Goal: Task Accomplishment & Management: Manage account settings

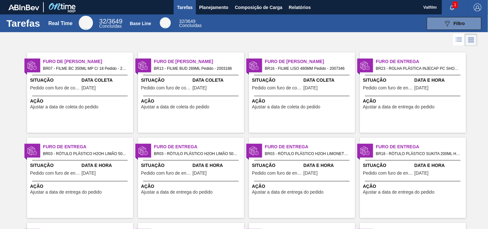
click at [90, 52] on div "Furo de Coleta BR07 - FILME BC 350ML MP C/ 18 Pedido - 2003276 Situação Pedido …" at bounding box center [80, 92] width 106 height 80
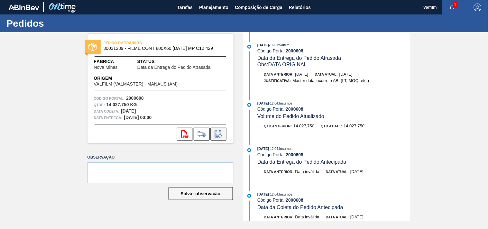
click at [217, 134] on icon at bounding box center [218, 134] width 10 height 8
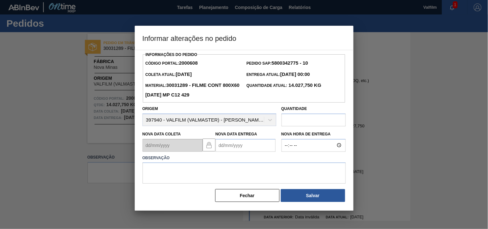
click at [229, 147] on Entrega2000608 "Nova Data Entrega" at bounding box center [245, 145] width 60 height 13
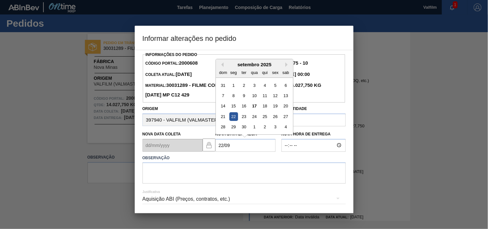
click at [234, 118] on div "22" at bounding box center [233, 116] width 9 height 9
type Entrega2000608 "[DATE]"
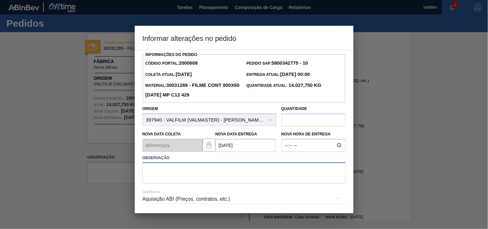
click at [171, 174] on textarea at bounding box center [243, 172] width 203 height 21
type textarea "ajuste entrega - otimização card / veiculo"
click at [297, 203] on div "Aquisição ABI (Preços, contratos, etc.)" at bounding box center [243, 199] width 203 height 18
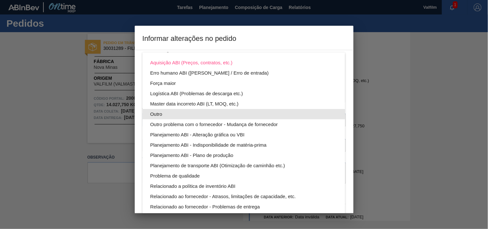
drag, startPoint x: 156, startPoint y: 111, endPoint x: 174, endPoint y: 116, distance: 18.7
click at [157, 111] on div "Outro" at bounding box center [243, 114] width 187 height 10
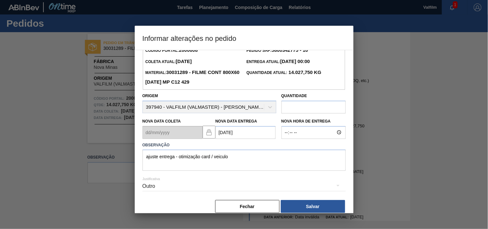
scroll to position [23, 0]
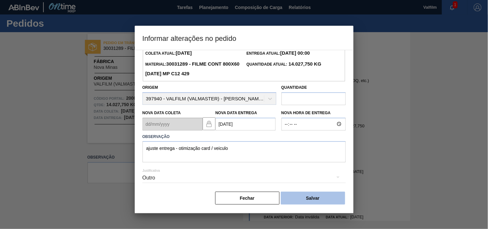
click at [321, 197] on button "Salvar" at bounding box center [313, 198] width 64 height 13
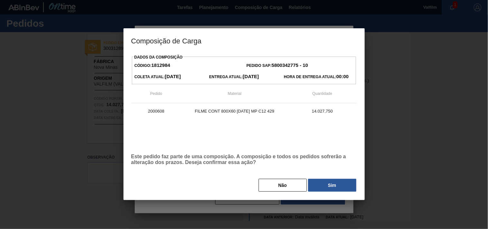
drag, startPoint x: 323, startPoint y: 184, endPoint x: 320, endPoint y: 187, distance: 4.4
click at [323, 184] on button "Sim" at bounding box center [332, 185] width 48 height 13
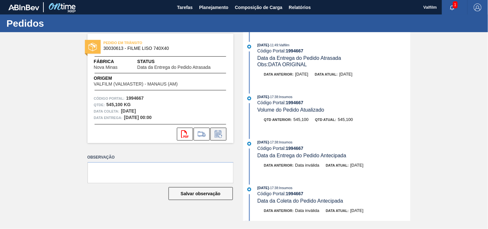
click at [218, 137] on icon at bounding box center [218, 134] width 10 height 8
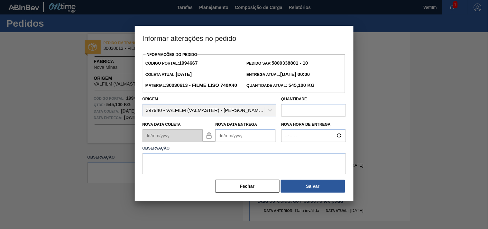
click at [230, 142] on Entrega1994667 "Nova Data Entrega" at bounding box center [245, 135] width 60 height 13
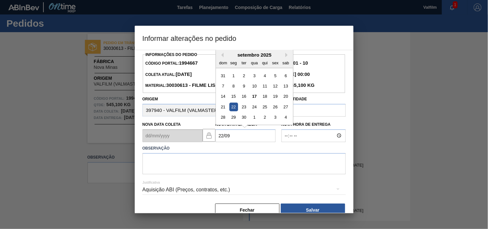
click at [235, 111] on div "22" at bounding box center [233, 107] width 9 height 9
type Entrega1994667 "22/09/2025"
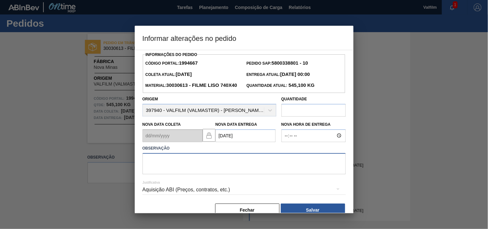
click at [165, 174] on textarea at bounding box center [243, 163] width 203 height 21
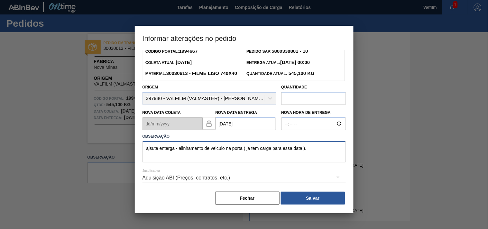
scroll to position [23, 0]
type textarea "ajsute enterga - alinhamento de veiculo na porta ( ja tem carga para essa data …"
click at [148, 181] on div "Aquisição ABI (Preços, contratos, etc.)" at bounding box center [243, 178] width 203 height 18
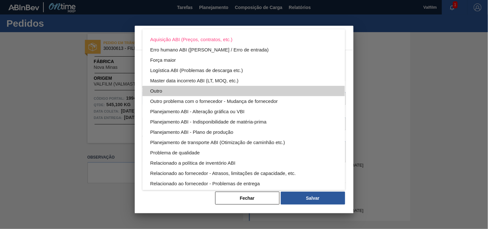
click at [156, 90] on div "Outro" at bounding box center [243, 91] width 187 height 10
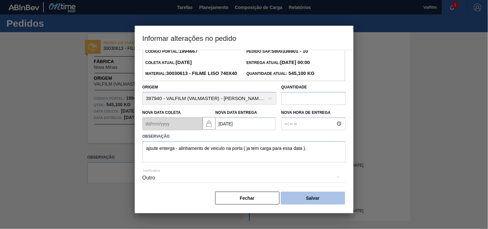
click at [303, 198] on button "Salvar" at bounding box center [313, 198] width 64 height 13
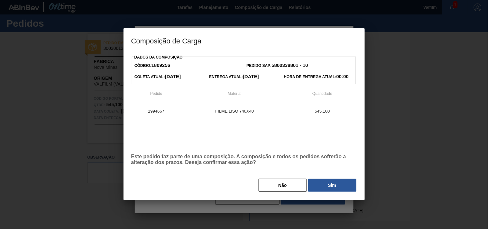
drag, startPoint x: 336, startPoint y: 184, endPoint x: 7, endPoint y: 132, distance: 332.6
click at [336, 184] on button "Sim" at bounding box center [332, 185] width 48 height 13
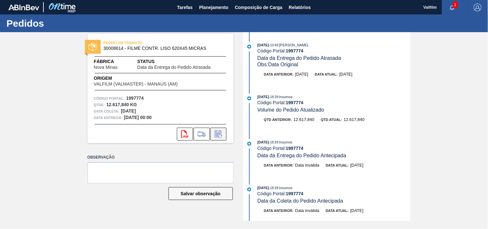
click at [219, 135] on icon at bounding box center [218, 134] width 10 height 8
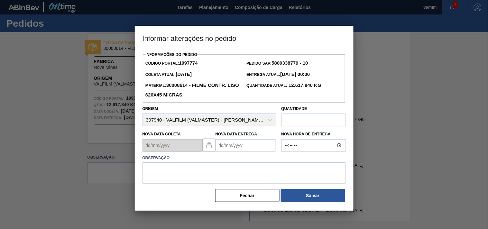
click at [223, 151] on Entrega1997774 "Nova Data Entrega" at bounding box center [245, 145] width 60 height 13
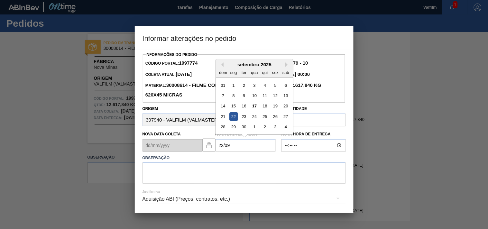
click at [232, 116] on div "22" at bounding box center [233, 116] width 9 height 9
type Entrega1997774 "22/09/2025"
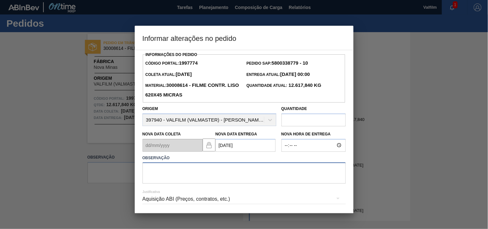
click at [171, 176] on textarea at bounding box center [243, 172] width 203 height 21
type textarea "J"
type textarea "A"
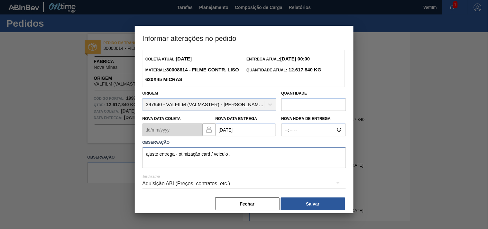
scroll to position [23, 0]
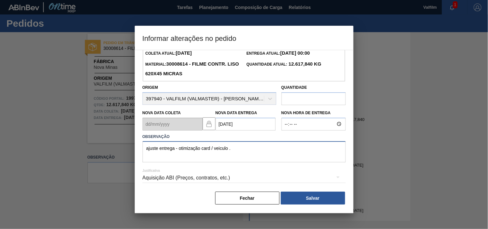
type textarea "ajuste entrega - otimização card / veiculo ."
click at [158, 175] on div "Aquisição ABI (Preços, contratos, etc.)" at bounding box center [243, 178] width 203 height 18
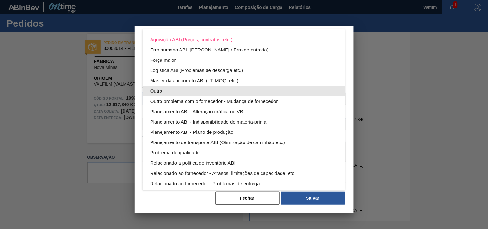
click at [153, 89] on div "Outro" at bounding box center [243, 91] width 187 height 10
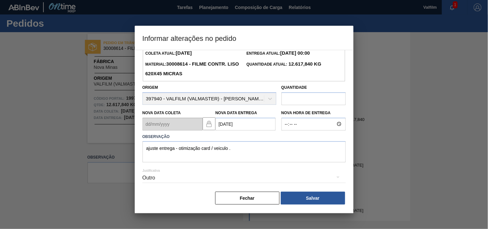
click at [312, 199] on button "Salvar" at bounding box center [313, 198] width 64 height 13
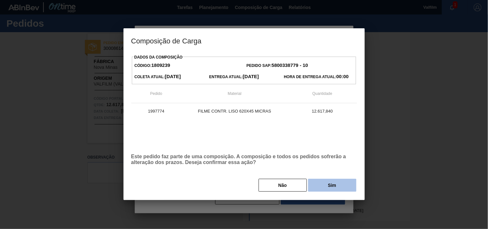
click at [330, 184] on button "Sim" at bounding box center [332, 185] width 48 height 13
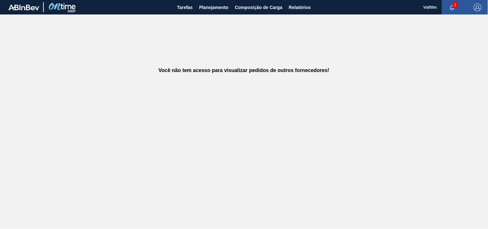
click at [36, 50] on div "Você não tem acesso para visualizar pedidos de outros fornecedores!" at bounding box center [244, 70] width 488 height 112
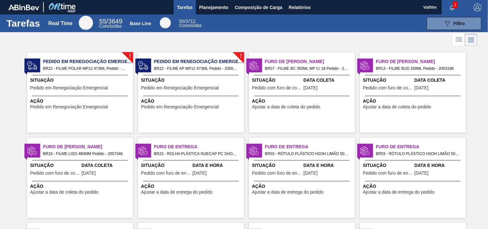
click at [313, 79] on span "Data Coleta" at bounding box center [328, 80] width 50 height 7
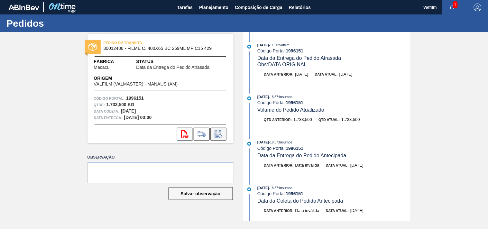
click at [222, 137] on icon at bounding box center [218, 134] width 10 height 8
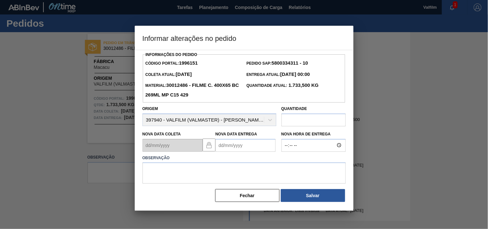
click at [221, 150] on Entrega1996151 "Nova Data Entrega" at bounding box center [245, 145] width 60 height 13
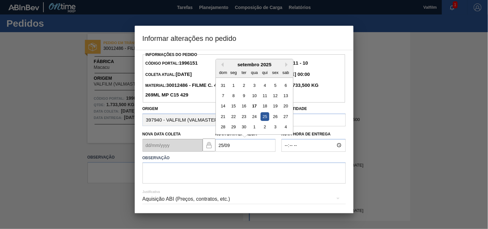
click at [266, 118] on div "25" at bounding box center [264, 116] width 9 height 9
type Entrega1996151 "[DATE]"
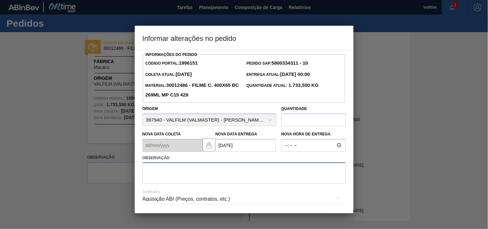
click at [165, 183] on textarea at bounding box center [243, 172] width 203 height 21
paste textarea "Ajuste entrega ( otimização card / veiculo )."
type textarea "Ajuste entrega ( otimização card / veiculo ). ANTE"
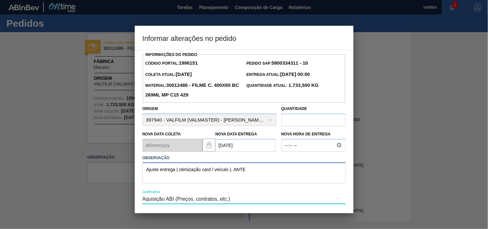
click at [284, 171] on textarea "Ajuste entrega ( otimização card / veiculo ). ANTE" at bounding box center [243, 172] width 203 height 21
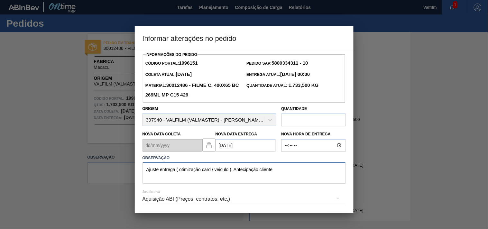
click at [285, 172] on textarea "Ajuste entrega ( otimização card / veiculo ). Antecipação cliente" at bounding box center [243, 172] width 203 height 21
paste textarea "2007339"
click at [297, 172] on textarea "Ajuste entrega ( otimização card / veiculo ). Antecipação cliente 2007339" at bounding box center [243, 172] width 203 height 21
paste textarea "2002253"
click at [316, 173] on textarea "Ajuste entrega ( otimização card / veiculo ). Antecipação cliente 2007339 / 200…" at bounding box center [243, 172] width 203 height 21
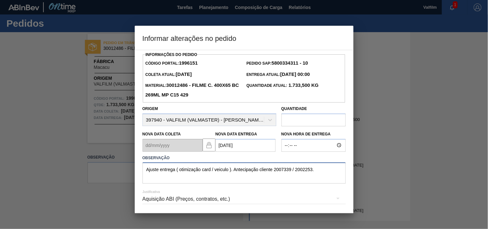
type textarea "Ajuste entrega ( otimização card / veiculo ). Antecipação cliente 2007339 / 200…"
drag, startPoint x: 322, startPoint y: 176, endPoint x: 118, endPoint y: 168, distance: 204.9
click at [118, 168] on div "Informar alterações no pedido Informações do Pedido Código Portal: 1996151 Pedi…" at bounding box center [244, 114] width 488 height 229
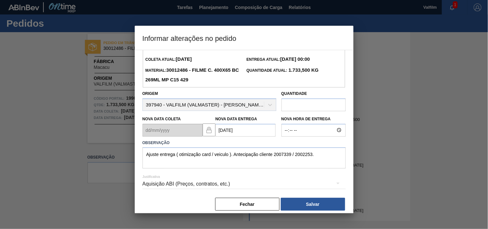
scroll to position [23, 0]
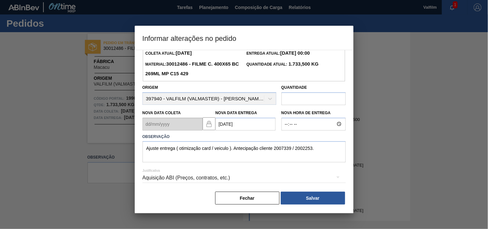
click at [149, 179] on div "Aquisição ABI (Preços, contratos, etc.)" at bounding box center [243, 178] width 203 height 18
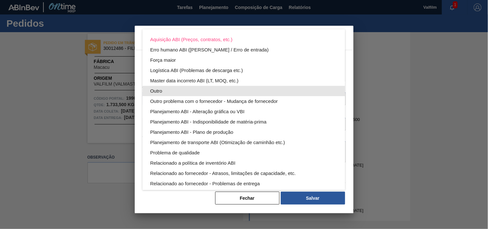
click at [152, 92] on div "Outro" at bounding box center [243, 91] width 187 height 10
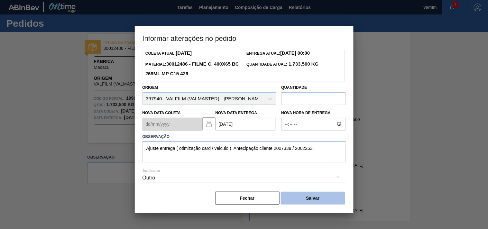
click at [300, 197] on button "Salvar" at bounding box center [313, 198] width 64 height 13
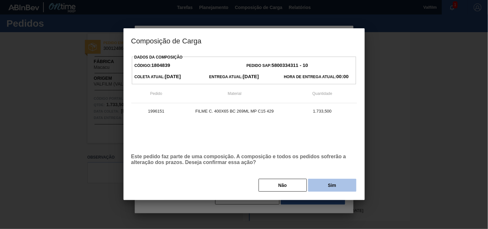
click at [324, 184] on button "Sim" at bounding box center [332, 185] width 48 height 13
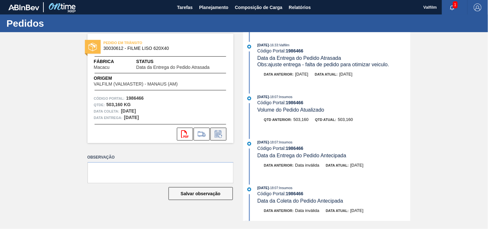
click at [221, 135] on icon at bounding box center [220, 136] width 4 height 4
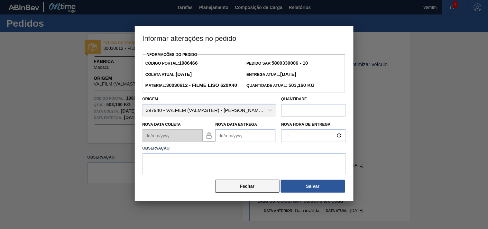
click at [248, 193] on button "Fechar" at bounding box center [247, 186] width 64 height 13
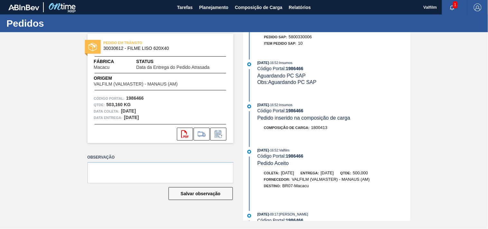
scroll to position [714, 0]
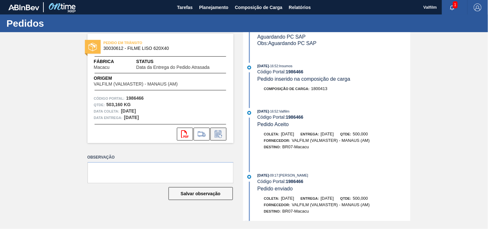
click at [222, 133] on icon at bounding box center [218, 134] width 10 height 8
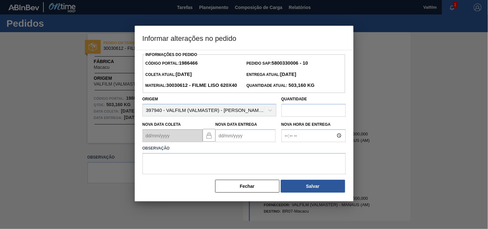
click at [226, 142] on Entrega1986466 "Nova Data Entrega" at bounding box center [245, 135] width 60 height 13
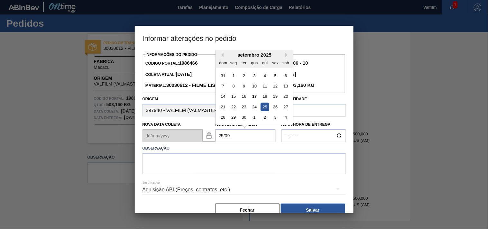
drag, startPoint x: 266, startPoint y: 117, endPoint x: 218, endPoint y: 155, distance: 61.1
click at [265, 111] on div "25" at bounding box center [264, 107] width 9 height 9
type Entrega1986466 "25/09/2025"
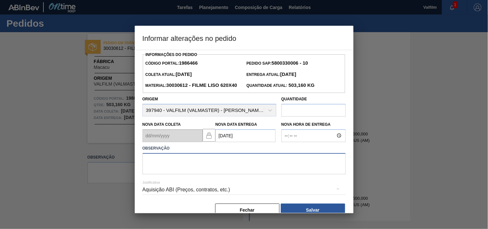
click at [167, 174] on textarea at bounding box center [243, 163] width 203 height 21
paste textarea "1986466"
drag, startPoint x: 168, startPoint y: 174, endPoint x: 125, endPoint y: 172, distance: 42.8
click at [125, 172] on div "Informar alterações no pedido Informações do Pedido Código Portal: 1986466 Pedi…" at bounding box center [244, 114] width 488 height 229
click at [171, 169] on textarea "1986466" at bounding box center [243, 163] width 203 height 21
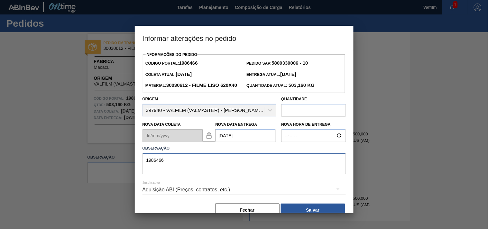
drag, startPoint x: 185, startPoint y: 176, endPoint x: 97, endPoint y: 176, distance: 87.4
click at [97, 176] on div "Informar alterações no pedido Informações do Pedido Código Portal: 1986466 Pedi…" at bounding box center [244, 114] width 488 height 229
paste textarea "Ajuste entrega ( otimização card / veiculo ). Antecipação cliente 2007339 / 200…"
type textarea "Ajuste entrega ( otimização card / veiculo ). Antecipação cliente 2007339 / 200…"
click at [175, 199] on div "Aquisição ABI (Preços, contratos, etc.)" at bounding box center [243, 190] width 203 height 18
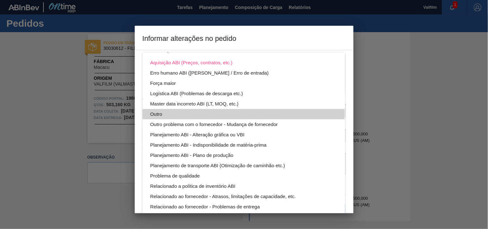
click at [157, 112] on div "Outro" at bounding box center [243, 114] width 187 height 10
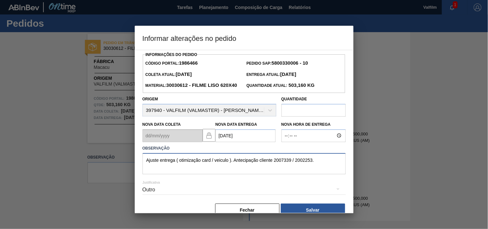
click at [212, 174] on textarea "Ajuste entrega ( otimização card / veiculo ). Antecipação cliente 2007339 / 200…" at bounding box center [243, 163] width 203 height 21
click at [317, 173] on textarea "Ajuste entrega ( otimização card / veiculo ). Antecipação cliente 2007339 / 200…" at bounding box center [243, 163] width 203 height 21
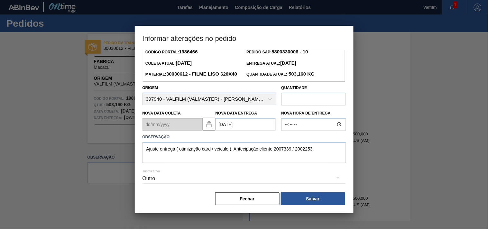
scroll to position [23, 0]
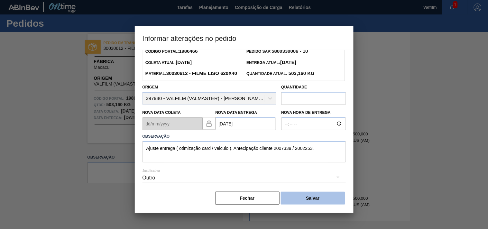
click at [323, 195] on button "Salvar" at bounding box center [313, 198] width 64 height 13
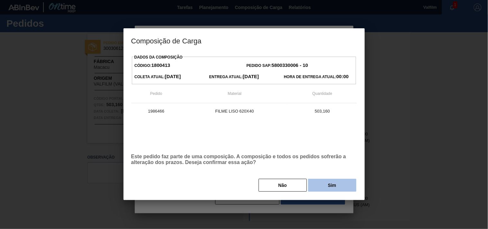
click at [324, 189] on button "Sim" at bounding box center [332, 185] width 48 height 13
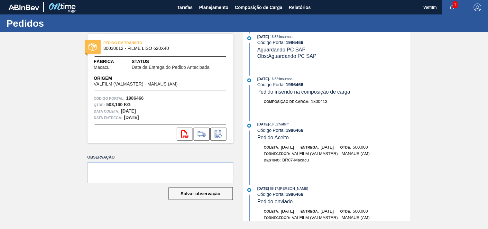
scroll to position [744, 0]
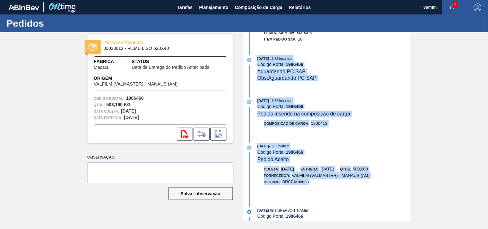
drag, startPoint x: 409, startPoint y: 201, endPoint x: 20, endPoint y: 95, distance: 402.9
click at [412, 57] on div "PEDIDO EM TRÂNSITO 30030612 - FILME LISO 620X40 Fábrica Macacu Status Data da E…" at bounding box center [244, 126] width 488 height 189
click at [219, 133] on icon at bounding box center [217, 135] width 5 height 4
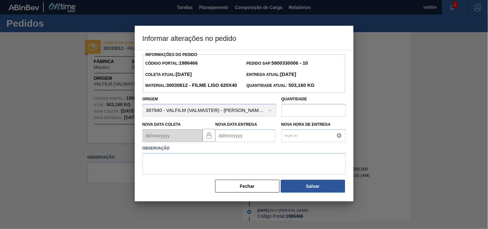
click at [228, 142] on Entrega1986466 "Nova Data Entrega" at bounding box center [245, 135] width 60 height 13
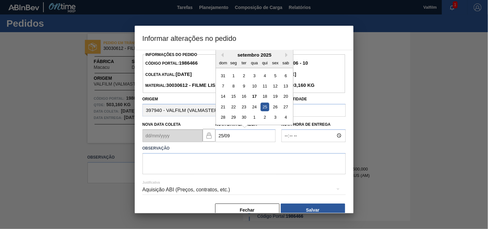
type Entrega1986466 "[DATE]"
click at [195, 174] on textarea at bounding box center [243, 163] width 203 height 21
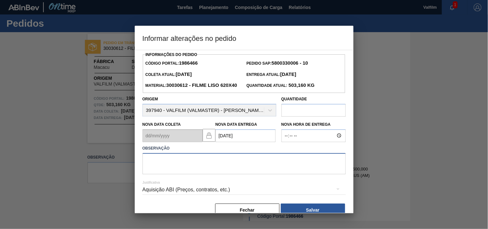
paste textarea "Ajuste entrega ( otimização card / veiculo ). Antecipação cliente 2007339 / 200…"
type textarea "Ajuste entrega ( otimização card / veiculo ). Antecipação cliente 2007339 / 200…"
click at [148, 199] on div "Aquisição ABI (Preços, contratos, etc.)" at bounding box center [243, 190] width 203 height 18
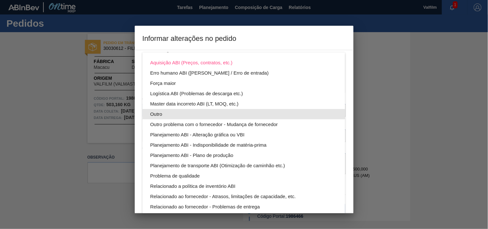
click at [156, 111] on div "Outro" at bounding box center [243, 114] width 187 height 10
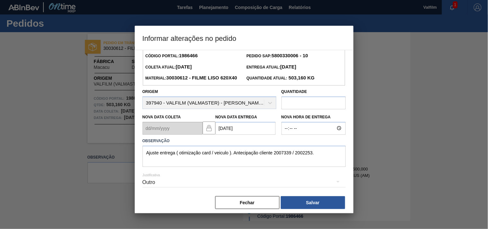
scroll to position [23, 0]
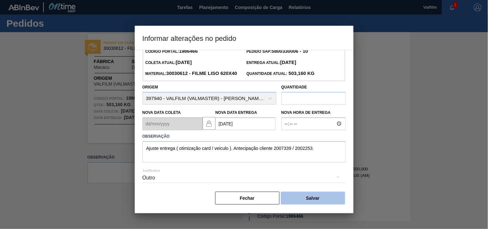
click at [319, 201] on button "Salvar" at bounding box center [313, 198] width 64 height 13
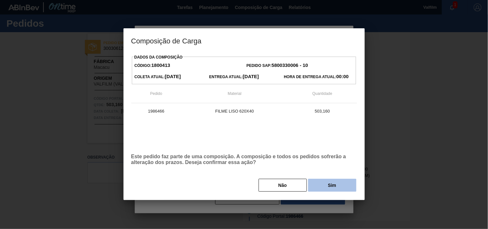
click at [329, 185] on button "Sim" at bounding box center [332, 185] width 48 height 13
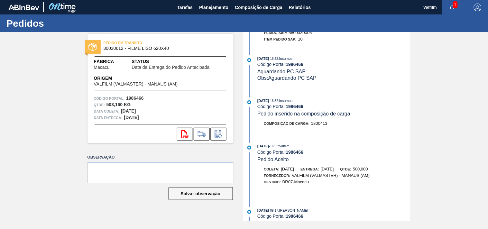
click at [441, 86] on div "PEDIDO EM TRÂNSITO 30030612 - FILME LISO 620X40 Fábrica Macacu Status Data da E…" at bounding box center [244, 126] width 488 height 189
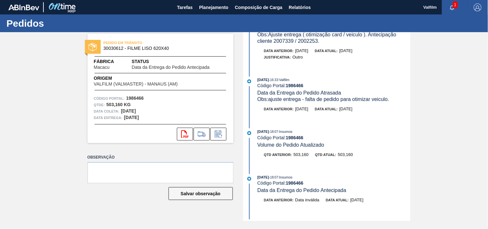
scroll to position [0, 0]
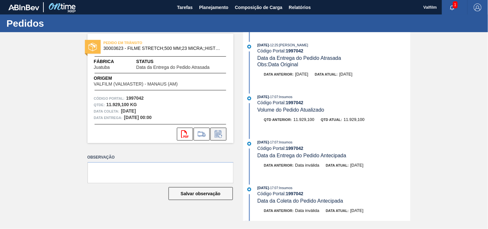
click at [214, 138] on button at bounding box center [218, 134] width 16 height 13
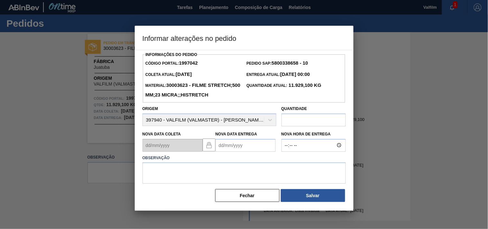
click at [227, 152] on Entrega1997042 "Nova Data Entrega" at bounding box center [245, 145] width 60 height 13
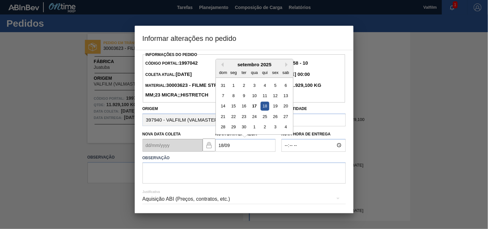
click at [264, 110] on div "18" at bounding box center [264, 106] width 9 height 9
type Entrega1997042 "[DATE]"
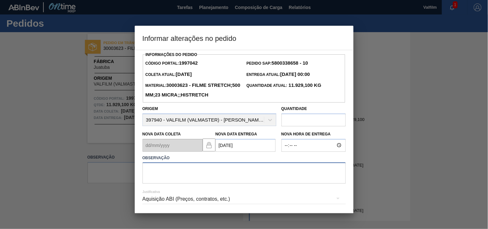
click at [185, 177] on textarea at bounding box center [243, 172] width 203 height 21
type textarea "A"
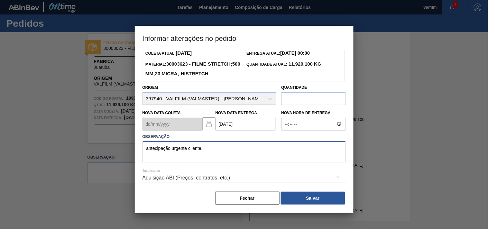
type textarea "antecipação urgente cliente."
click at [166, 173] on div "Aquisição ABI (Preços, contratos, etc.)" at bounding box center [243, 178] width 203 height 18
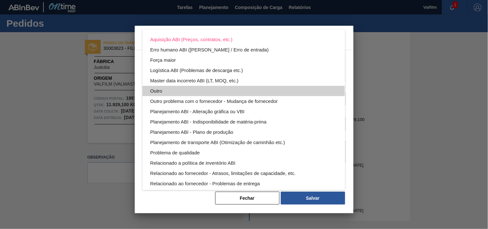
click at [158, 89] on div "Outro" at bounding box center [243, 91] width 187 height 10
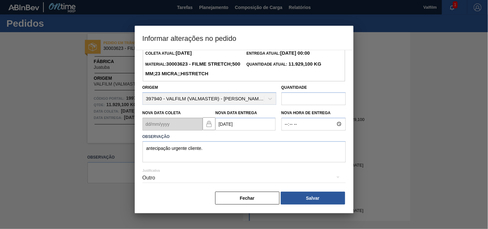
click at [295, 200] on button "Salvar" at bounding box center [313, 198] width 64 height 13
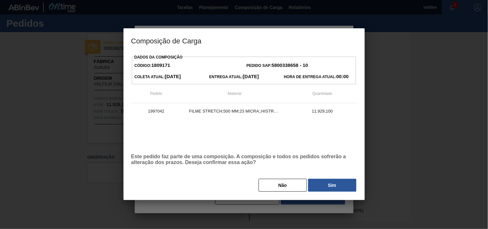
click at [336, 189] on button "Sim" at bounding box center [332, 185] width 48 height 13
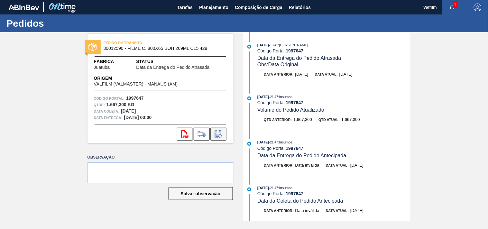
click at [222, 135] on icon at bounding box center [220, 136] width 4 height 4
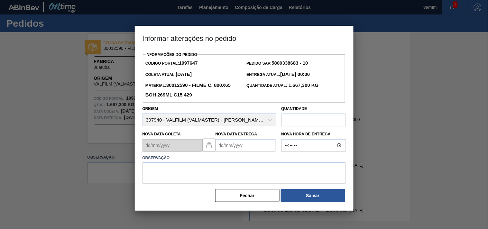
click at [226, 149] on Entrega1997647 "Nova Data Entrega" at bounding box center [245, 145] width 60 height 13
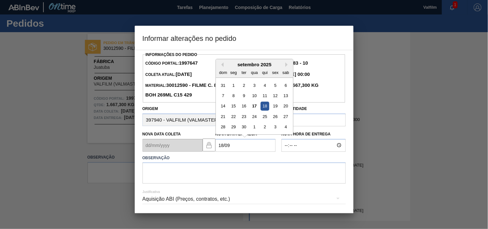
click at [263, 109] on div "18" at bounding box center [264, 106] width 9 height 9
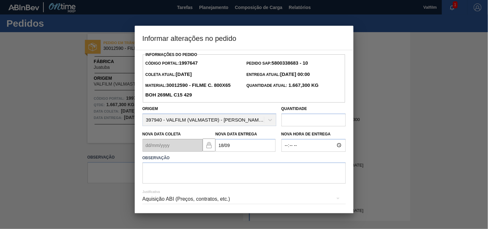
type Entrega1997647 "[DATE]"
drag, startPoint x: 183, startPoint y: 165, endPoint x: 186, endPoint y: 169, distance: 5.5
click at [184, 165] on textarea at bounding box center [243, 172] width 203 height 21
paste textarea "Ajuste entrega ( otimização card / veiculo ). Antecipação cliente 1997042"
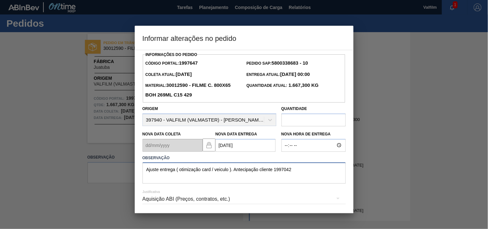
type textarea "Ajuste entrega ( otimização card / veiculo ). Antecipação cliente 1997042"
click at [179, 199] on div "Aquisição ABI (Preços, contratos, etc.)" at bounding box center [243, 199] width 203 height 18
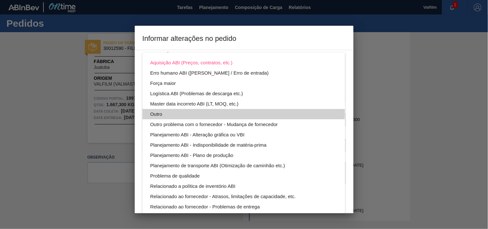
click at [162, 110] on div "Outro" at bounding box center [243, 114] width 187 height 10
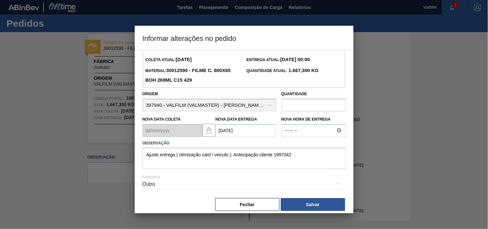
scroll to position [23, 0]
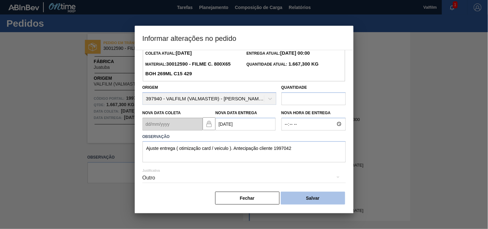
click at [330, 194] on button "Salvar" at bounding box center [313, 198] width 64 height 13
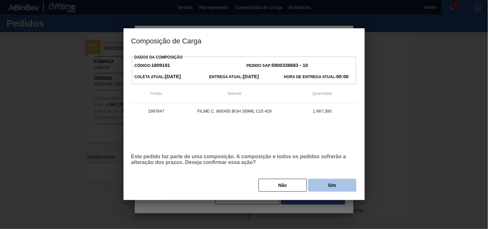
click at [334, 187] on button "Sim" at bounding box center [332, 185] width 48 height 13
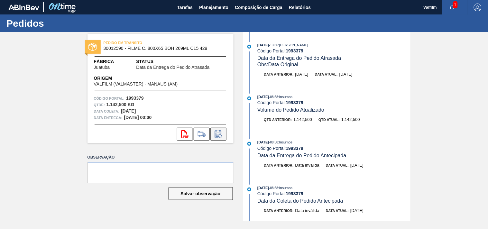
click at [220, 130] on icon at bounding box center [218, 134] width 10 height 8
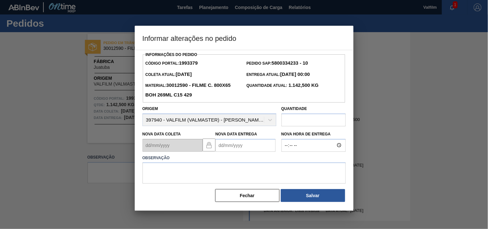
click at [222, 149] on Entrega1993379 "Nova Data Entrega" at bounding box center [245, 145] width 60 height 13
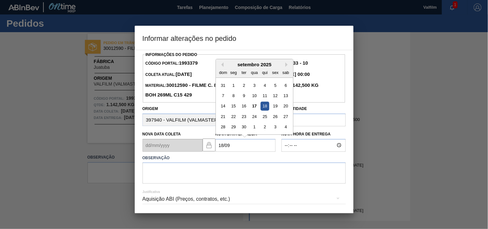
click at [267, 109] on div "18" at bounding box center [264, 106] width 9 height 9
type Entrega1993379 "[DATE]"
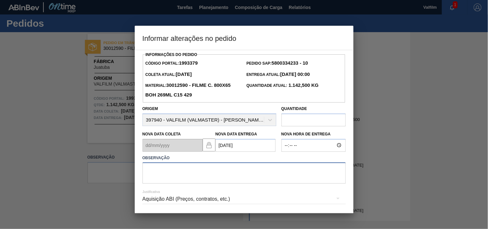
click at [192, 175] on textarea at bounding box center [243, 172] width 203 height 21
paste textarea "Ajuste entrega ( otimização card / veiculo ). Antecipação cliente 1997042"
type textarea "Ajuste entrega ( otimização card / veiculo ). Antecipação cliente 1997042"
click at [175, 207] on div "Aquisição ABI (Preços, contratos, etc.)" at bounding box center [243, 199] width 203 height 18
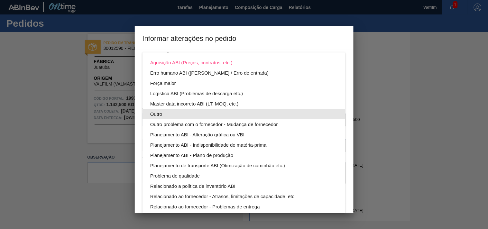
click at [160, 110] on div "Outro" at bounding box center [243, 114] width 187 height 10
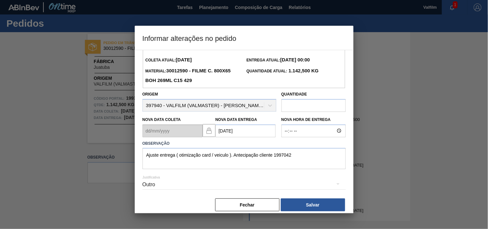
scroll to position [23, 0]
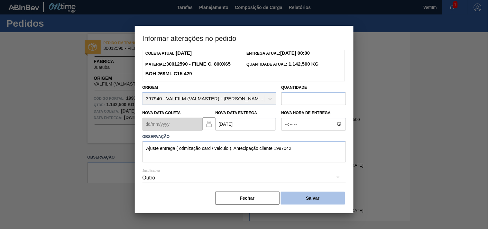
click at [317, 195] on button "Salvar" at bounding box center [313, 198] width 64 height 13
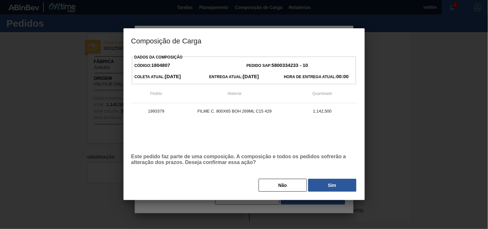
click at [317, 182] on button "Sim" at bounding box center [332, 185] width 48 height 13
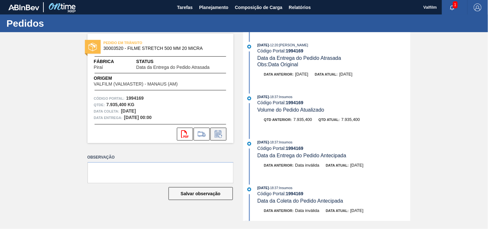
click at [220, 134] on icon at bounding box center [218, 134] width 10 height 8
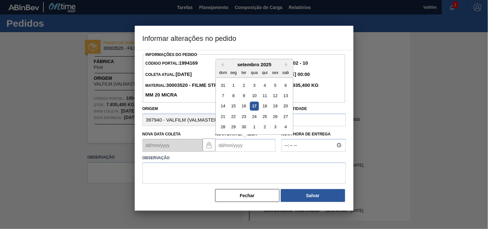
click at [232, 149] on Entrega1994169 "Nova Data Entrega" at bounding box center [245, 145] width 60 height 13
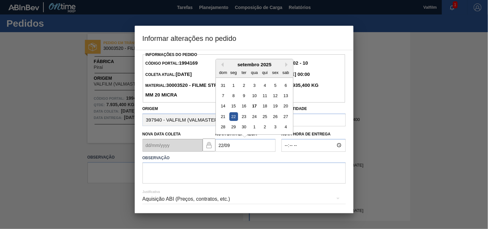
drag, startPoint x: 233, startPoint y: 117, endPoint x: 222, endPoint y: 119, distance: 10.5
click at [232, 117] on div "22" at bounding box center [233, 116] width 9 height 9
type Entrega1994169 "[DATE]"
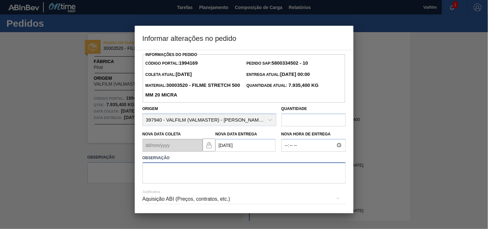
click at [162, 174] on textarea at bounding box center [243, 172] width 203 height 21
paste textarea "Ajuste entrega ( otimização card / veiculo )."
type textarea "Ajuste entrega ( otimização card / veiculo )."
click at [165, 199] on div "Aquisição ABI (Preços, contratos, etc.)" at bounding box center [243, 199] width 203 height 18
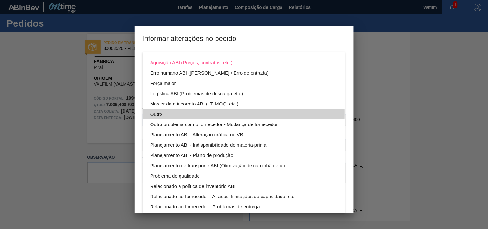
drag, startPoint x: 159, startPoint y: 113, endPoint x: 162, endPoint y: 113, distance: 3.2
click at [159, 113] on div "Outro" at bounding box center [243, 114] width 187 height 10
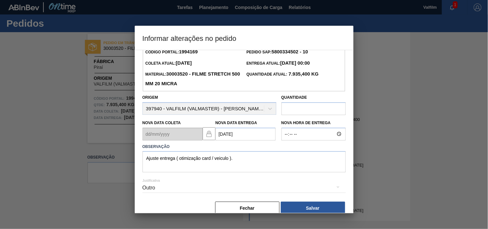
scroll to position [23, 0]
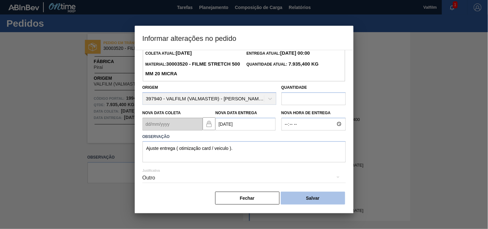
click at [324, 195] on button "Salvar" at bounding box center [313, 198] width 64 height 13
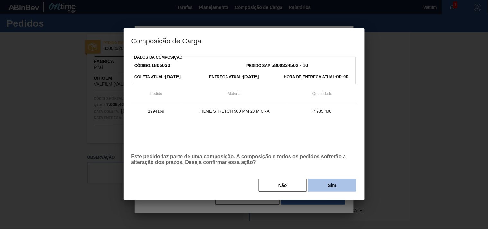
click at [325, 188] on button "Sim" at bounding box center [332, 185] width 48 height 13
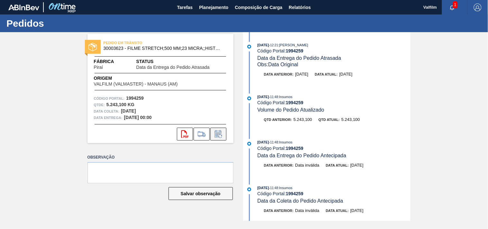
click at [220, 136] on icon at bounding box center [218, 134] width 10 height 8
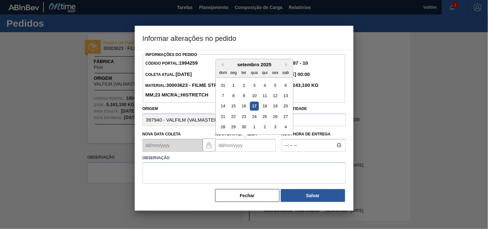
click at [225, 152] on Entrega1994259 "Nova Data Entrega" at bounding box center [245, 145] width 60 height 13
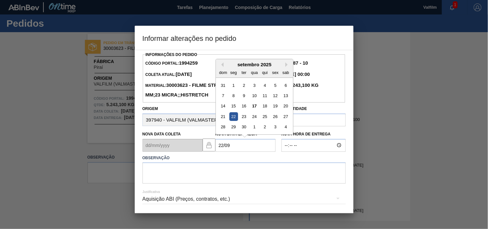
click at [235, 121] on div "22" at bounding box center [233, 116] width 9 height 9
type Entrega1994259 "[DATE]"
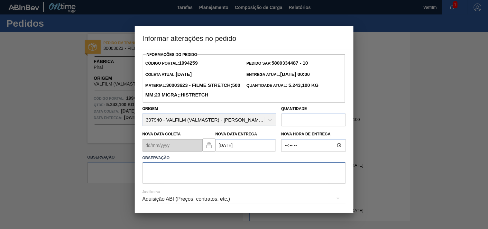
click at [172, 184] on textarea at bounding box center [243, 172] width 203 height 21
paste textarea "Ajuste entrega ( otimização card / veiculo )."
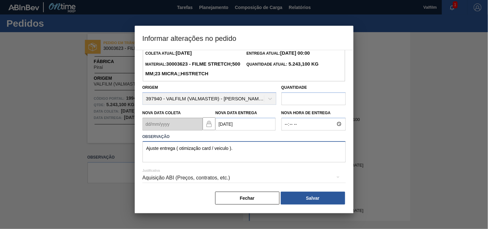
type textarea "Ajuste entrega ( otimização card / veiculo )."
click at [172, 181] on div "Aquisição ABI (Preços, contratos, etc.)" at bounding box center [243, 178] width 203 height 18
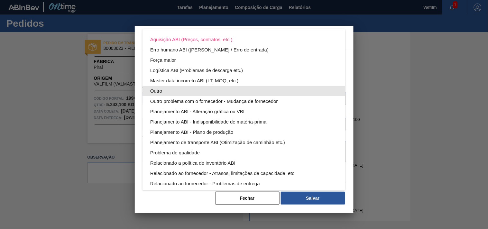
drag, startPoint x: 161, startPoint y: 89, endPoint x: 174, endPoint y: 93, distance: 14.0
click at [160, 89] on div "Outro" at bounding box center [243, 91] width 187 height 10
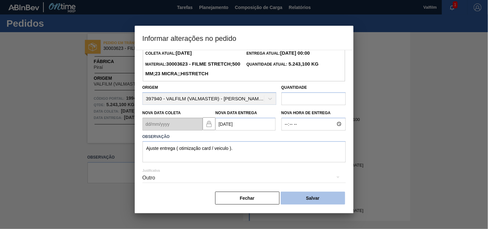
click at [316, 197] on button "Salvar" at bounding box center [313, 198] width 64 height 13
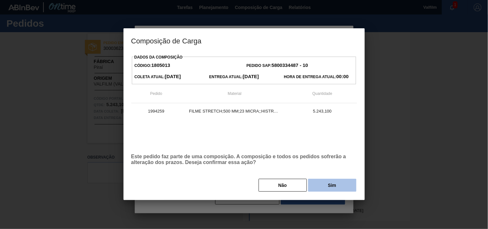
click at [334, 190] on button "Sim" at bounding box center [332, 185] width 48 height 13
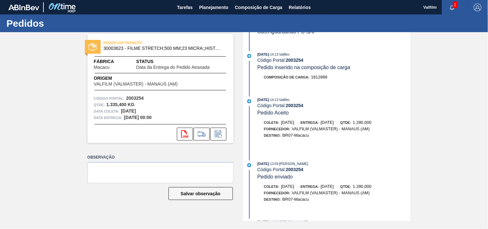
scroll to position [388, 0]
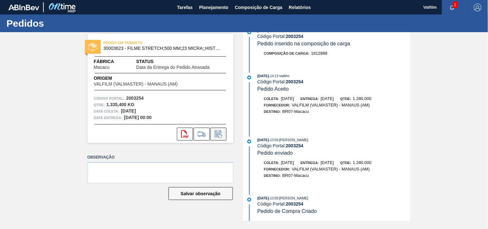
click at [220, 132] on icon at bounding box center [217, 133] width 7 height 7
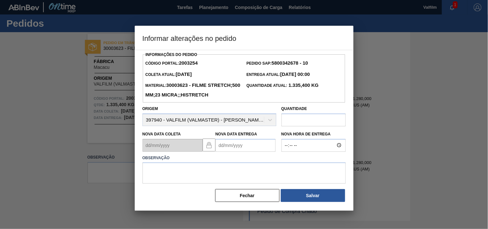
click at [233, 152] on Entrega2003254 "Nova Data Entrega" at bounding box center [245, 145] width 60 height 13
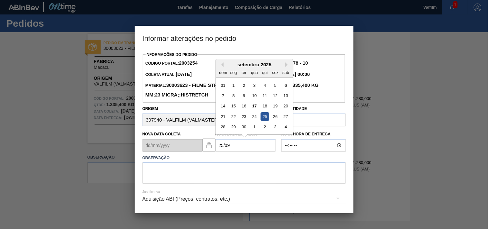
click at [265, 121] on div "25" at bounding box center [264, 116] width 9 height 9
type Entrega2003254 "[DATE]"
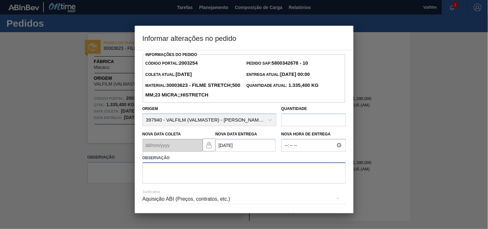
click at [176, 179] on textarea at bounding box center [243, 172] width 203 height 21
paste textarea "Ajuste entrega ( otimização card / veiculo ). Antecipação cliente 1997042"
drag, startPoint x: 274, startPoint y: 179, endPoint x: 322, endPoint y: 180, distance: 48.2
click at [322, 180] on textarea "Ajuste entrega ( otimização card / veiculo ). Antecipação cliente 1997042" at bounding box center [243, 172] width 203 height 21
click at [292, 178] on textarea "Ajuste entrega ( otimização card / veiculo ). Antecipação cliente 2007339/20022…" at bounding box center [243, 172] width 203 height 21
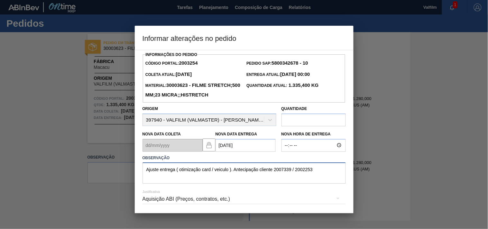
click at [317, 182] on textarea "Ajuste entrega ( otimização card / veiculo ). Antecipação cliente 2007339 / 200…" at bounding box center [243, 172] width 203 height 21
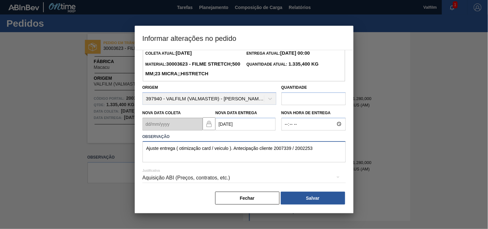
scroll to position [33, 0]
type textarea "Ajuste entrega ( otimização card / veiculo ). Antecipação cliente 2007339 / 200…"
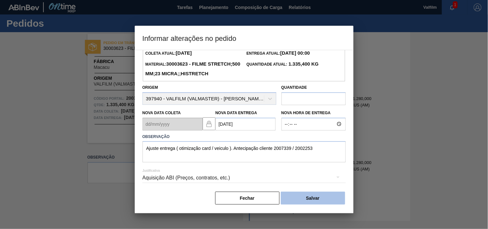
click at [312, 198] on button "Salvar" at bounding box center [313, 198] width 64 height 13
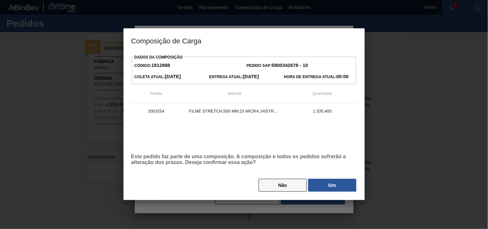
click at [267, 179] on button "Não" at bounding box center [282, 185] width 48 height 13
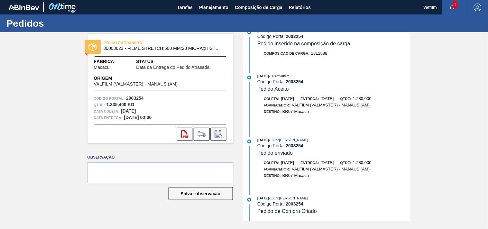
click at [224, 136] on button at bounding box center [218, 134] width 16 height 13
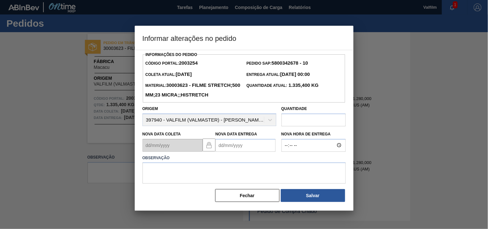
click at [221, 152] on Entrega2003254 "Nova Data Entrega" at bounding box center [245, 145] width 60 height 13
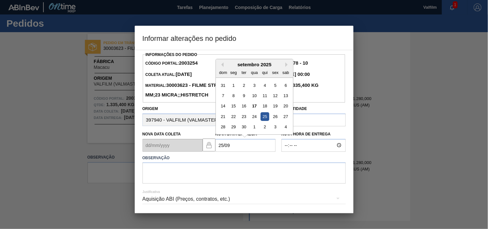
type Entrega2003254 "25/09/2025"
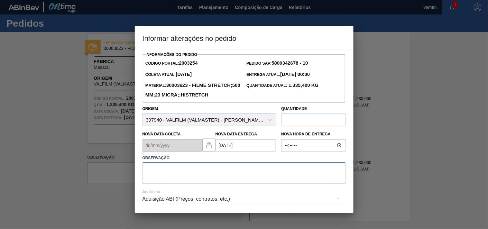
click at [189, 184] on textarea at bounding box center [243, 172] width 203 height 21
paste textarea "Ajuste entrega ( otimização card / veiculo ). Antecipação cliente 1997042"
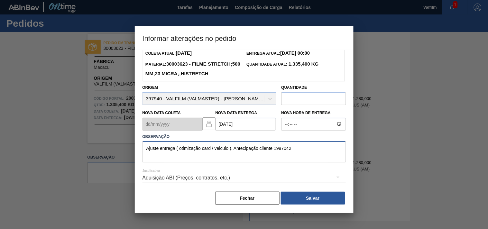
drag, startPoint x: 275, startPoint y: 148, endPoint x: 329, endPoint y: 148, distance: 53.7
click at [329, 148] on textarea "Ajuste entrega ( otimização card / veiculo ). Antecipação cliente 1997042" at bounding box center [243, 151] width 203 height 21
type textarea "Ajuste entrega ( otimização card / veiculo ). Antecipação cliente 2007339 / 200…"
click at [206, 178] on div "Aquisição ABI (Preços, contratos, etc.)" at bounding box center [243, 178] width 203 height 18
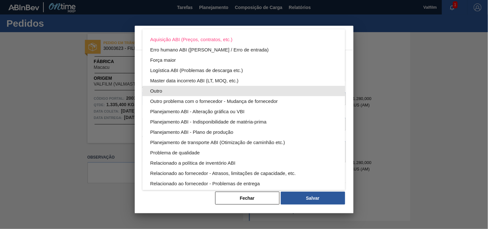
click at [161, 88] on div "Outro" at bounding box center [243, 91] width 187 height 10
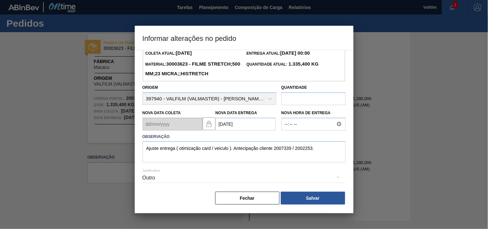
click at [300, 194] on button "Salvar" at bounding box center [313, 198] width 64 height 13
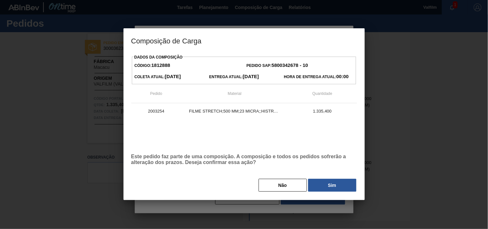
click at [322, 186] on button "Sim" at bounding box center [332, 185] width 48 height 13
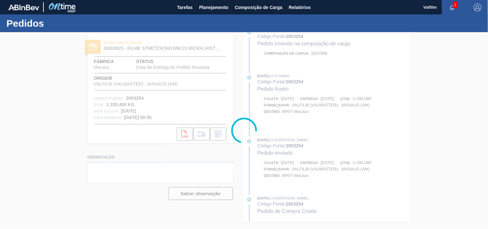
scroll to position [454, 0]
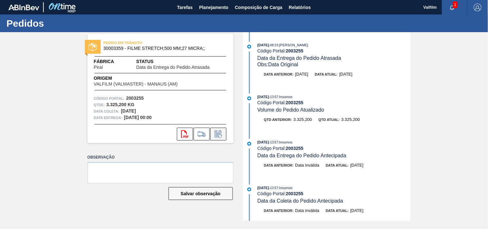
click at [219, 132] on icon at bounding box center [218, 134] width 10 height 8
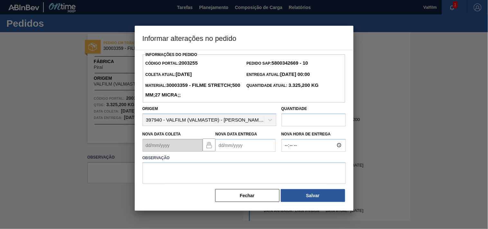
click at [224, 146] on Entrega2003255 "Nova Data Entrega" at bounding box center [245, 145] width 60 height 13
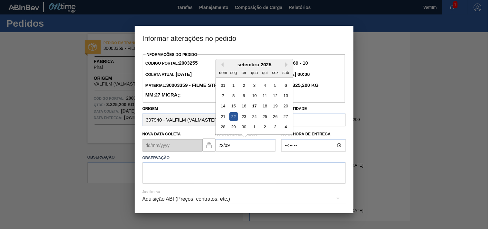
click at [236, 118] on div "22" at bounding box center [233, 116] width 9 height 9
type Entrega2003255 "22/09/2025"
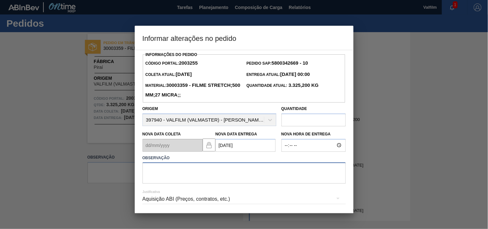
click at [170, 169] on textarea at bounding box center [243, 172] width 203 height 21
paste textarea "Ajuste entrega ( otimização card / veiculo )."
type textarea "Ajuste entrega ( otimização card / veiculo )."
click at [206, 200] on div "Aquisição ABI (Preços, contratos, etc.)" at bounding box center [243, 199] width 203 height 18
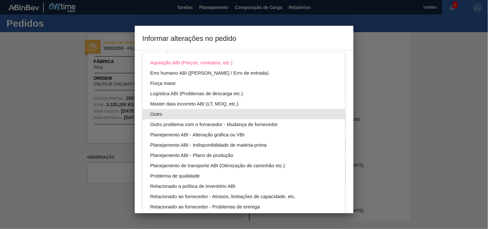
click at [165, 111] on div "Outro" at bounding box center [243, 114] width 187 height 10
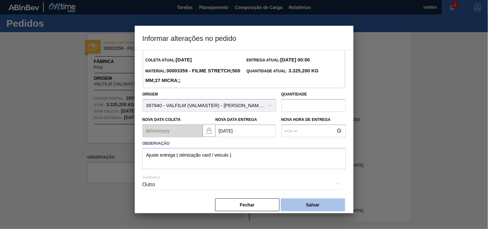
scroll to position [23, 0]
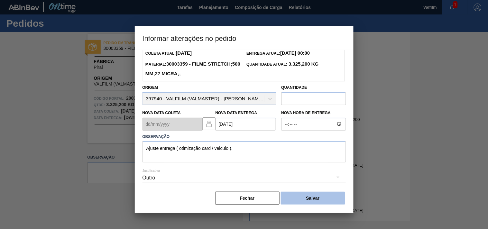
click at [327, 198] on button "Salvar" at bounding box center [313, 198] width 64 height 13
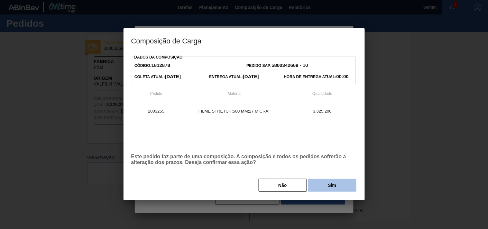
click at [326, 191] on div "Dados da Composição Código: 1812878 Pedido SAP: 5800342669 - 10 Coleta Atual: 1…" at bounding box center [243, 126] width 241 height 147
click at [325, 188] on button "Sim" at bounding box center [332, 185] width 48 height 13
